Goal: Task Accomplishment & Management: Complete application form

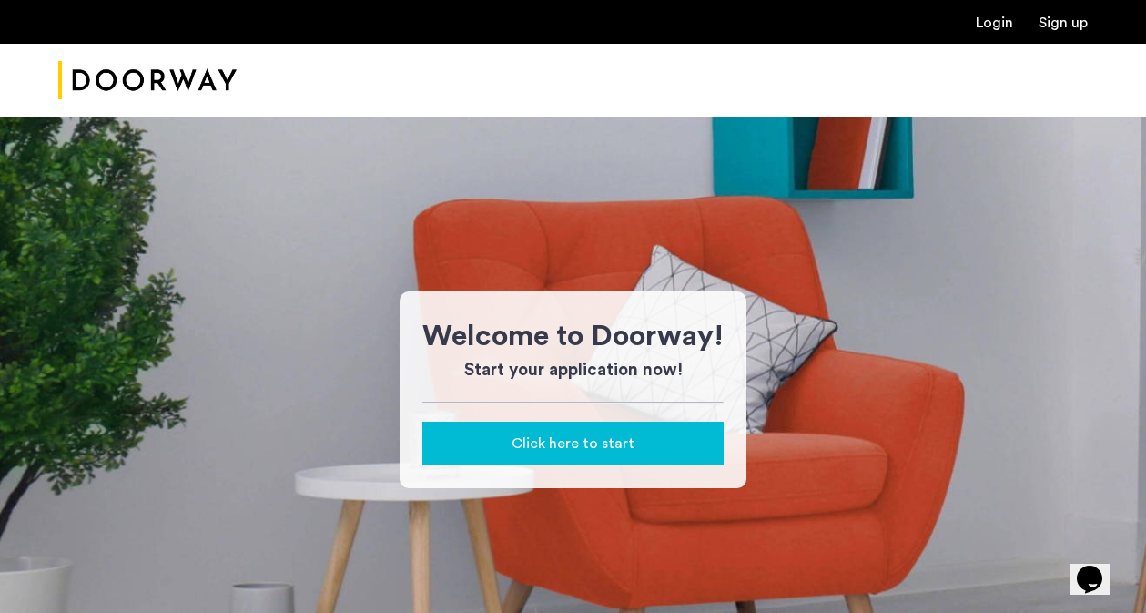
click at [1001, 25] on link "Login" at bounding box center [994, 22] width 37 height 15
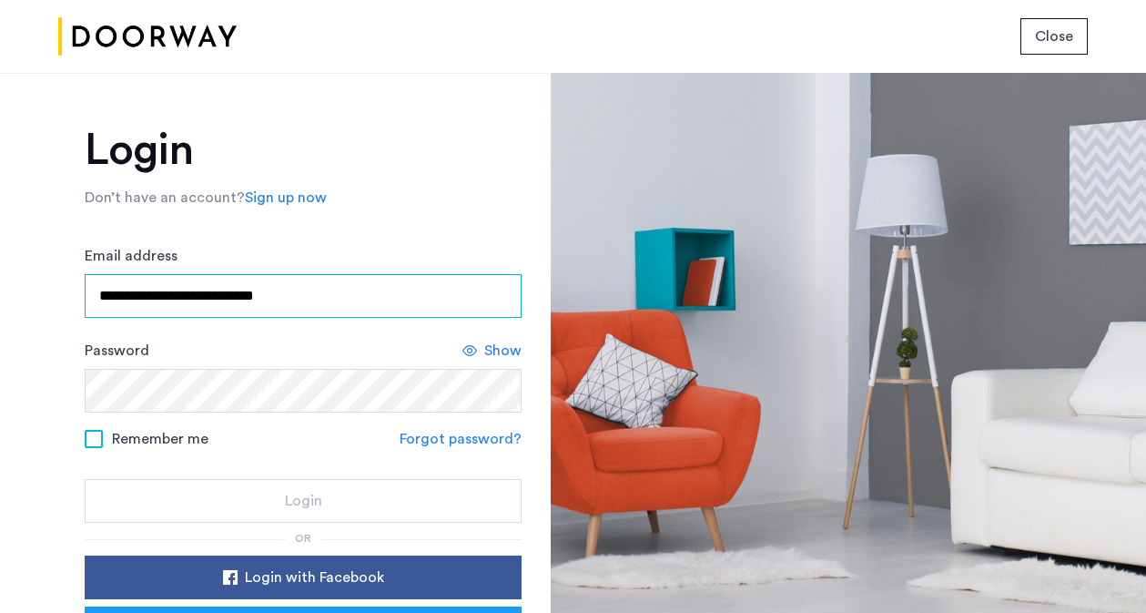
type input "**********"
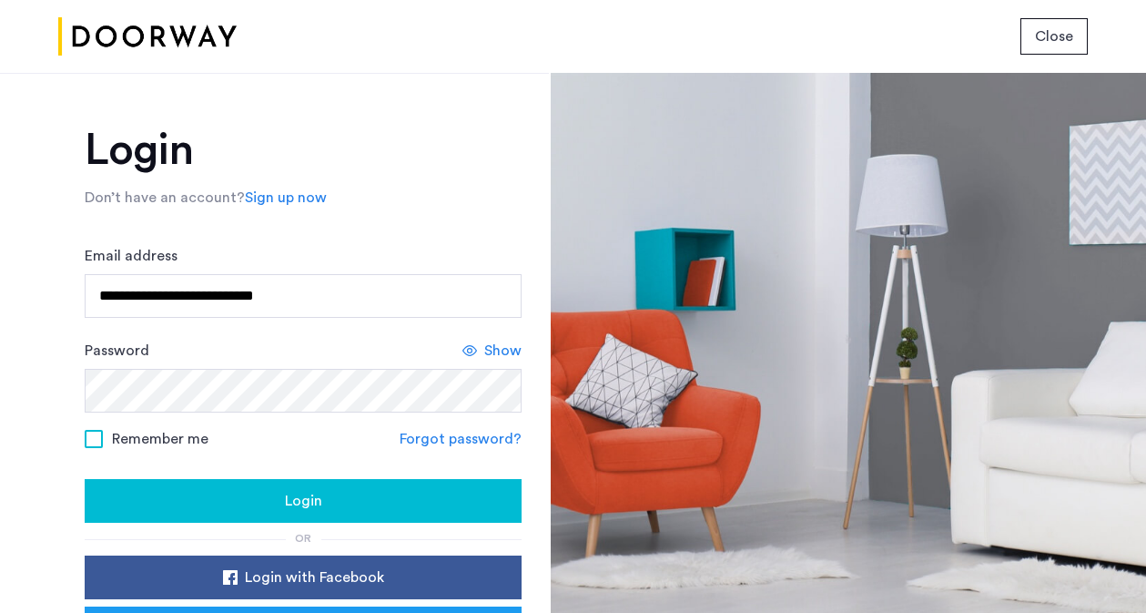
click at [130, 450] on span "Remember me" at bounding box center [160, 439] width 96 height 22
click at [260, 490] on button "Login" at bounding box center [303, 501] width 437 height 44
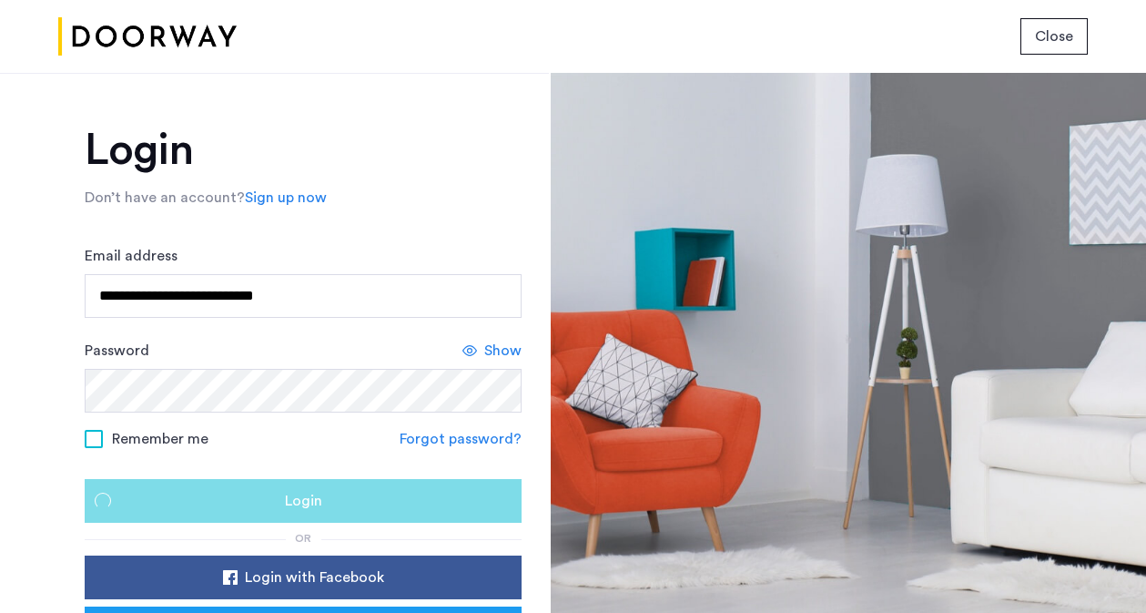
click at [262, 512] on div "Login" at bounding box center [303, 501] width 408 height 22
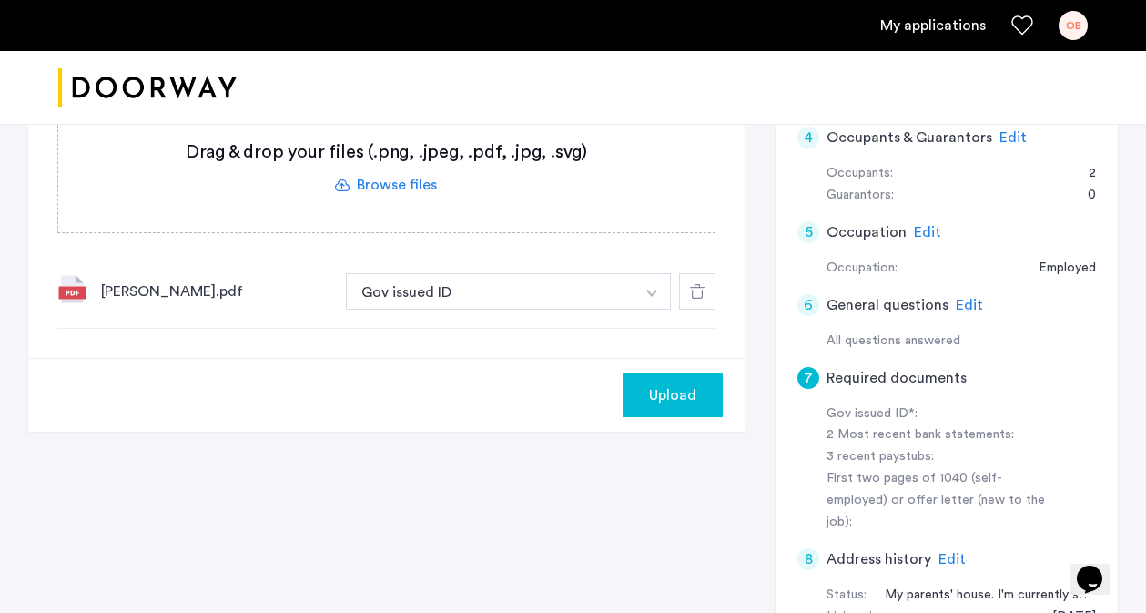
scroll to position [528, 0]
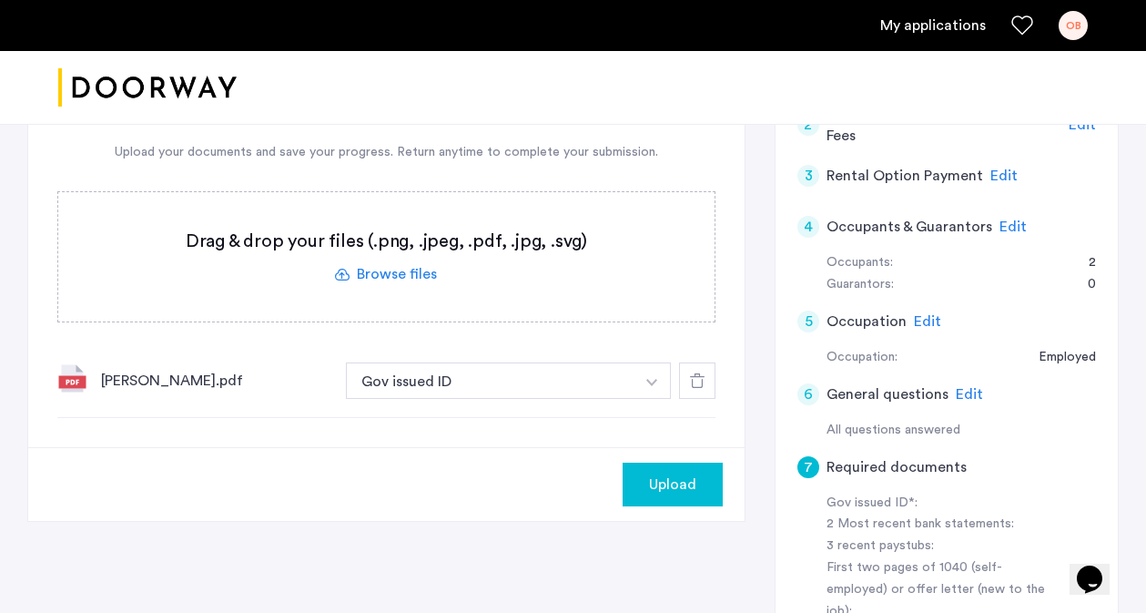
click at [672, 473] on span "Upload" at bounding box center [672, 484] width 47 height 22
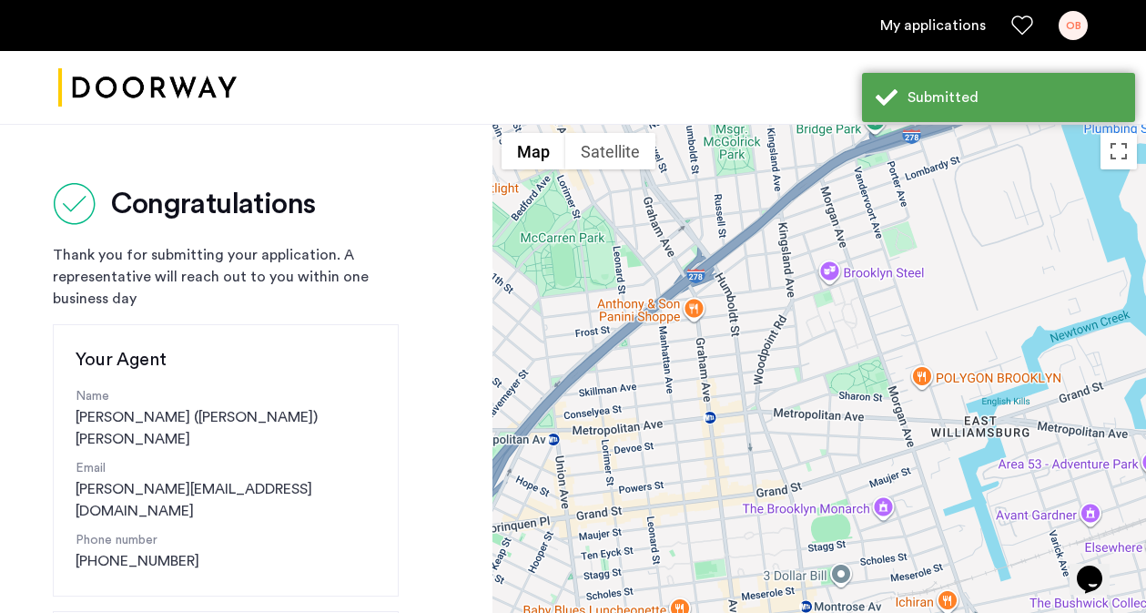
click at [938, 29] on link "My applications" at bounding box center [933, 26] width 106 height 22
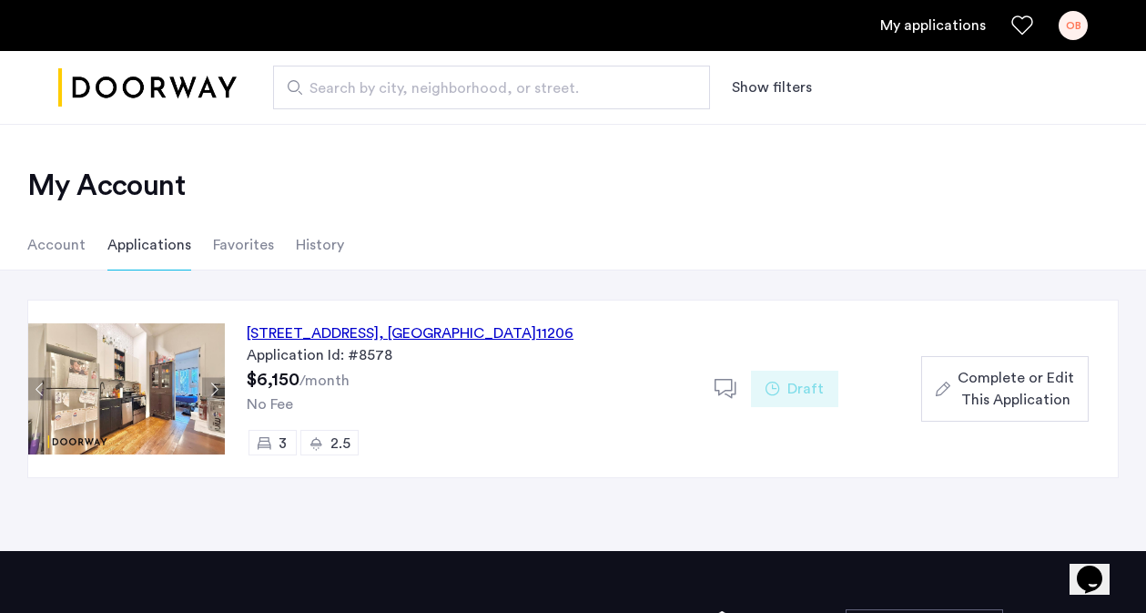
click at [472, 331] on div "[STREET_ADDRESS]" at bounding box center [410, 333] width 327 height 22
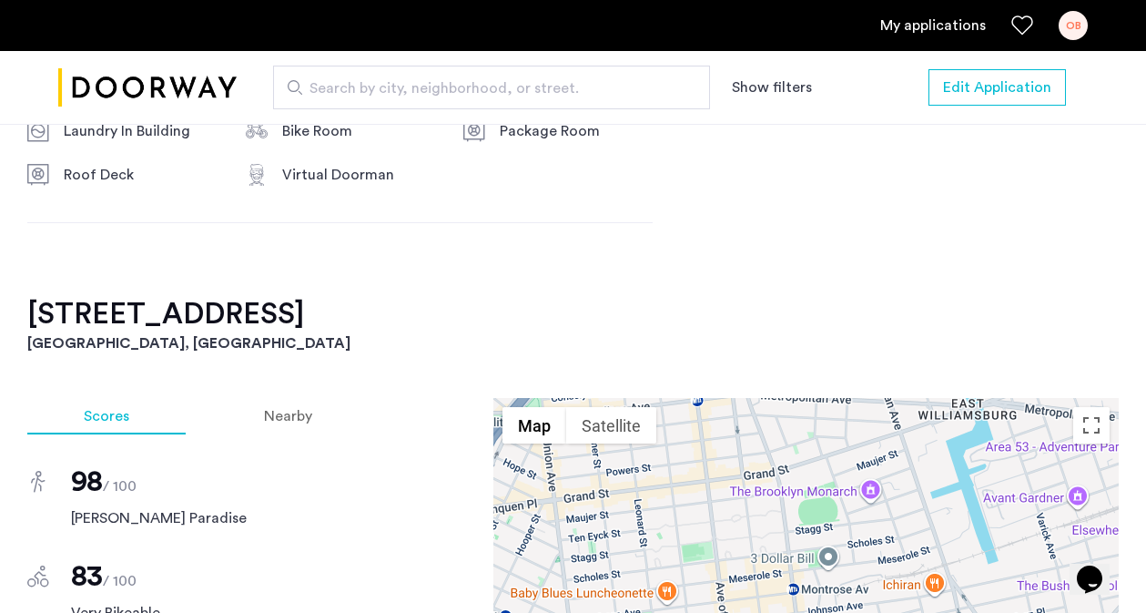
scroll to position [1423, 0]
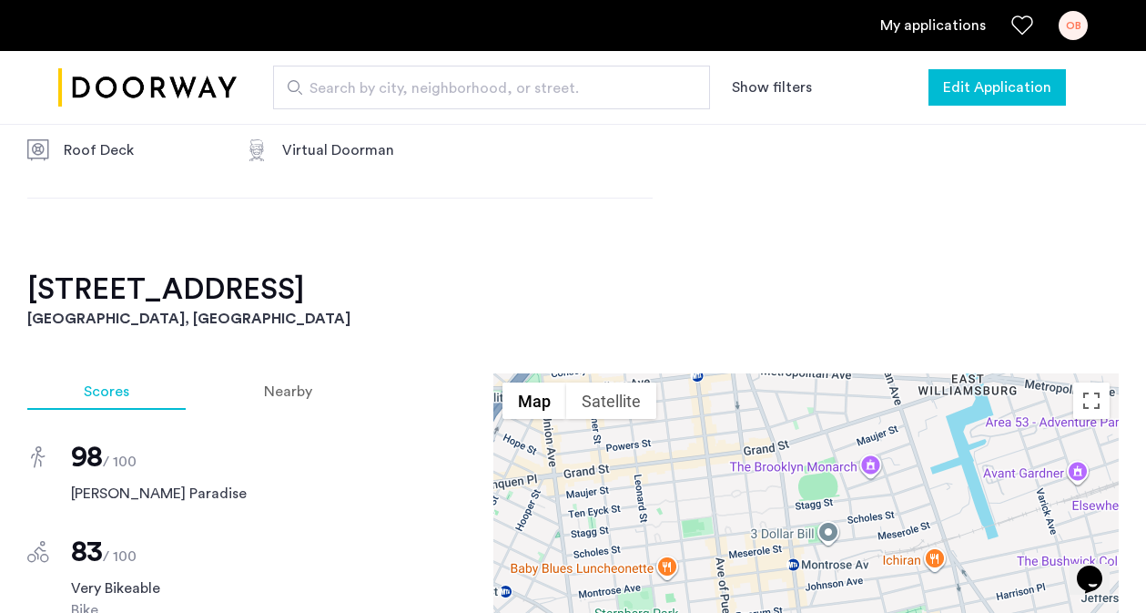
click at [995, 96] on span "Edit Application" at bounding box center [997, 87] width 108 height 22
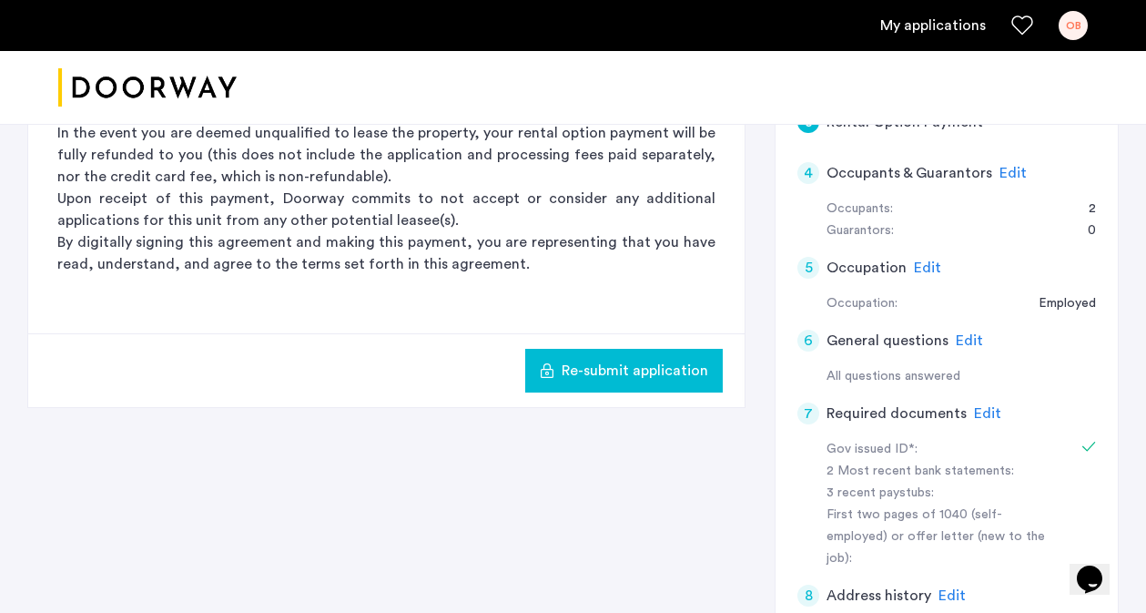
scroll to position [533, 0]
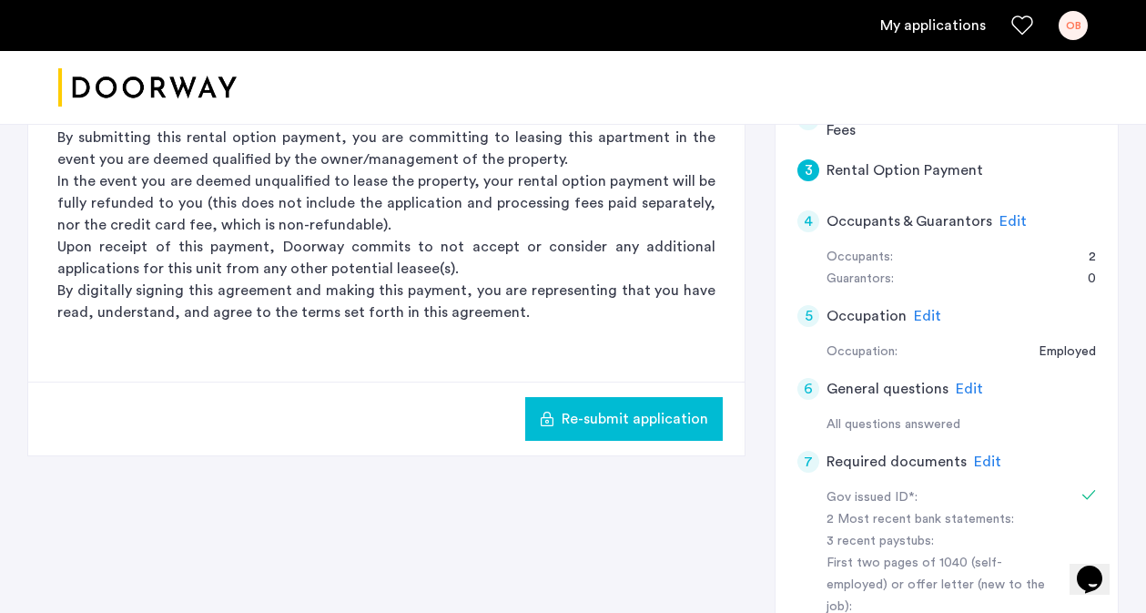
click at [990, 454] on span "Edit" at bounding box center [987, 461] width 27 height 15
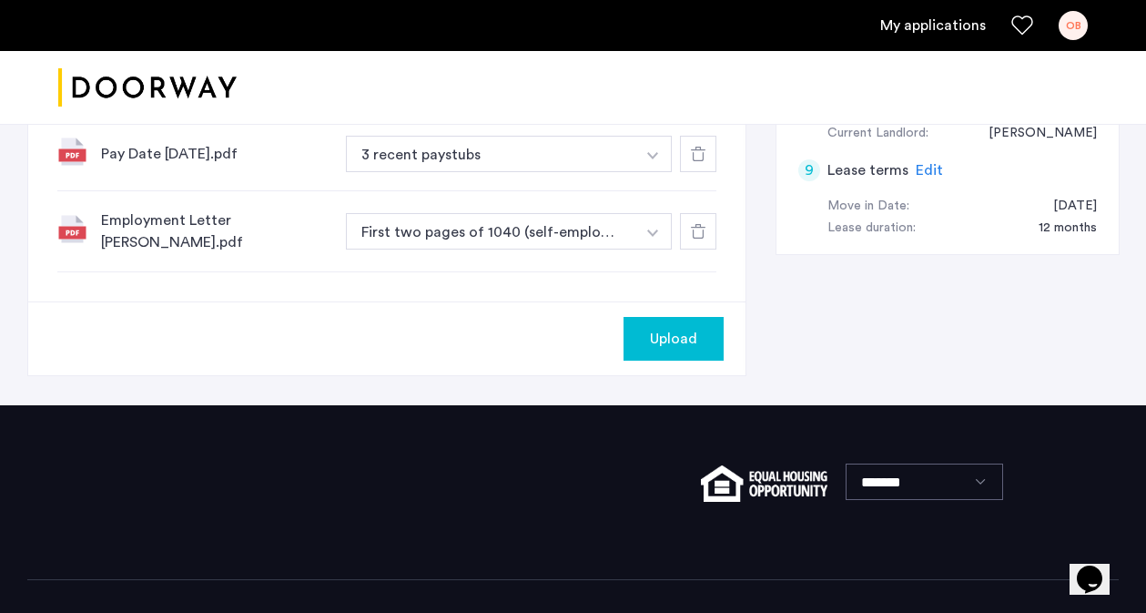
scroll to position [1122, 0]
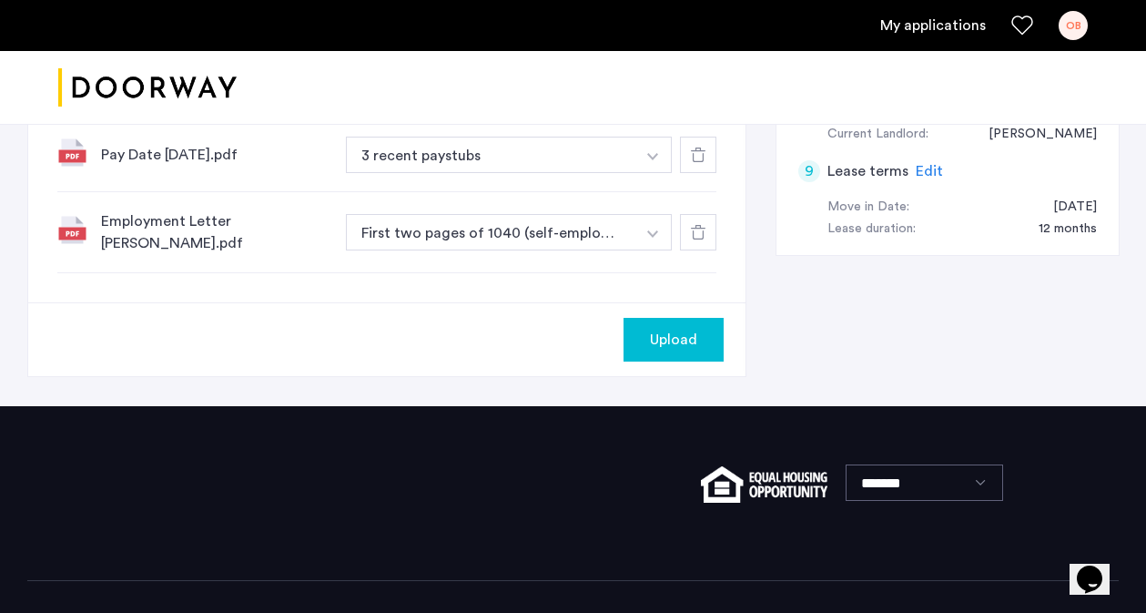
click at [674, 329] on span "Upload" at bounding box center [673, 340] width 47 height 22
